Goal: Transaction & Acquisition: Purchase product/service

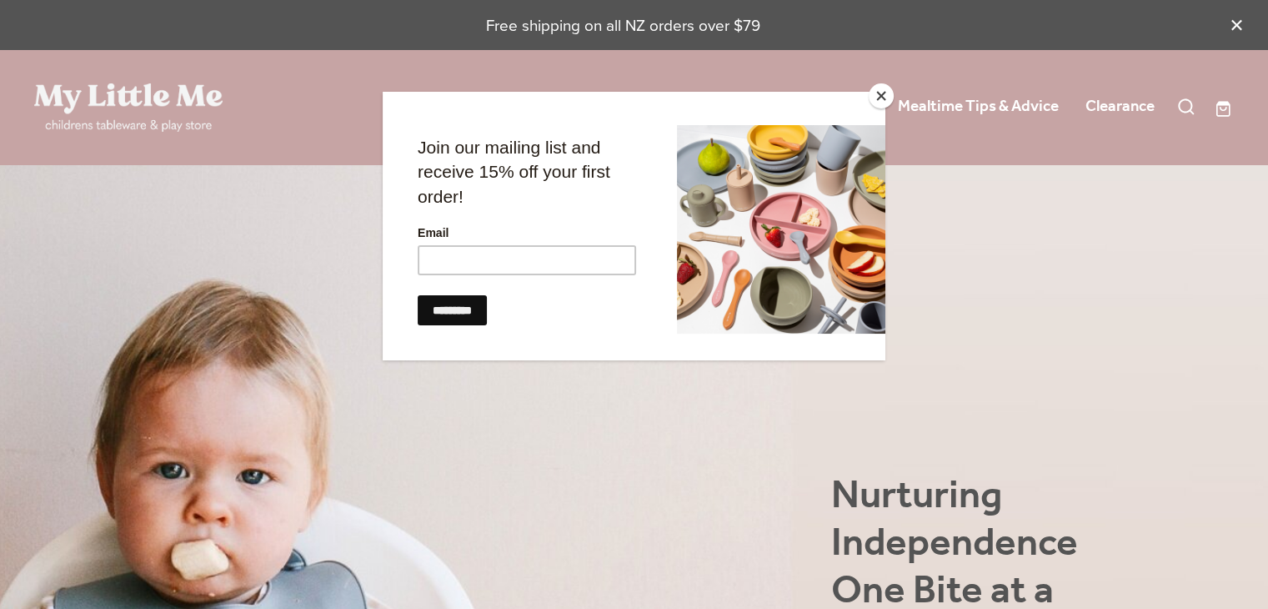
click at [886, 92] on button "Close" at bounding box center [881, 95] width 25 height 25
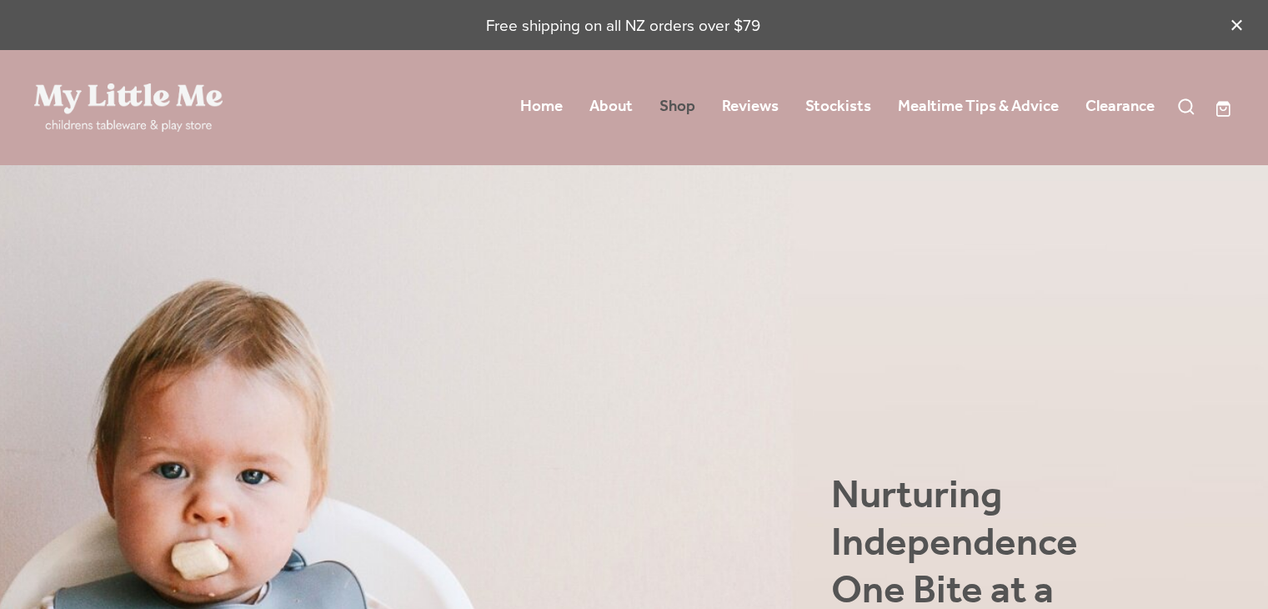
click at [675, 112] on link "Shop" at bounding box center [678, 107] width 36 height 30
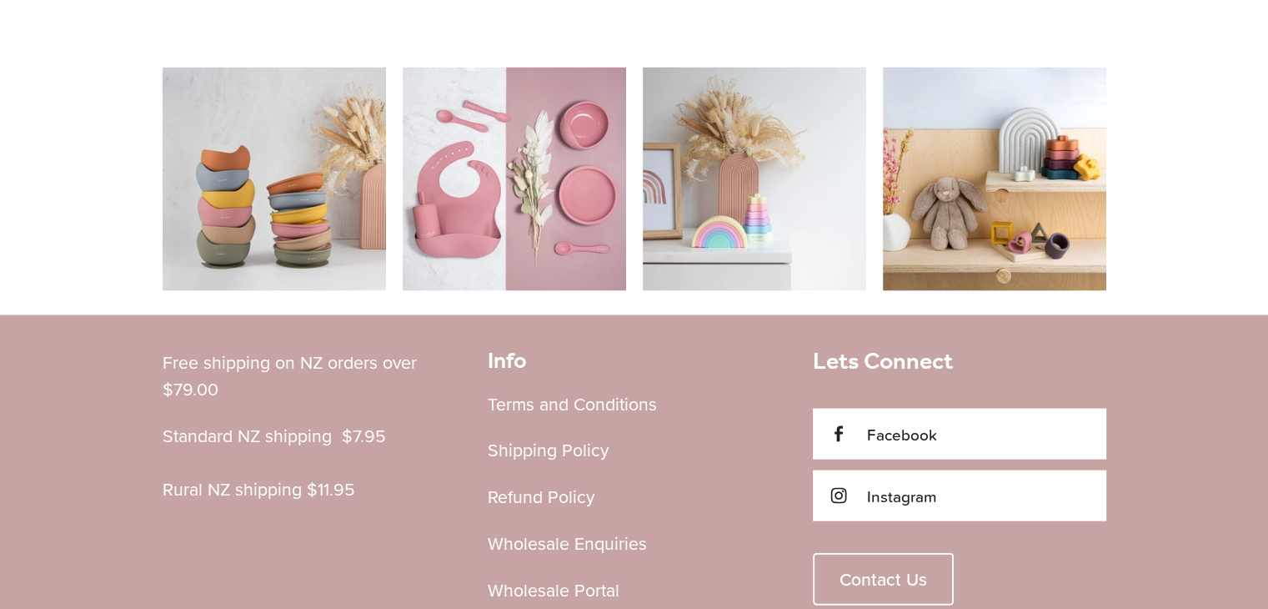
scroll to position [3579, 0]
